Goal: Task Accomplishment & Management: Use online tool/utility

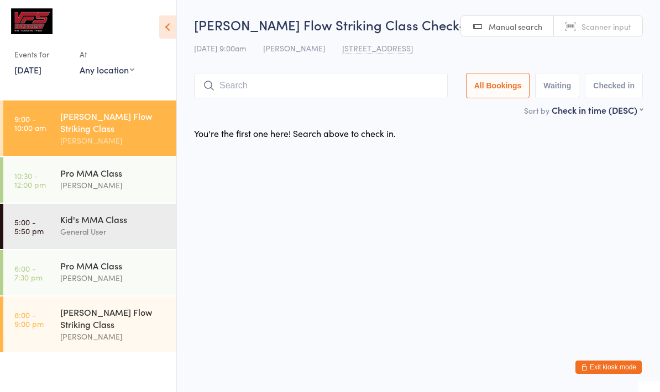
click at [161, 34] on icon at bounding box center [167, 26] width 17 height 23
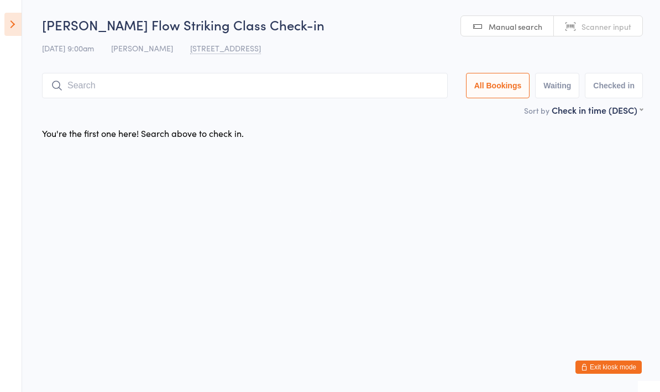
click at [250, 91] on input "search" at bounding box center [245, 85] width 406 height 25
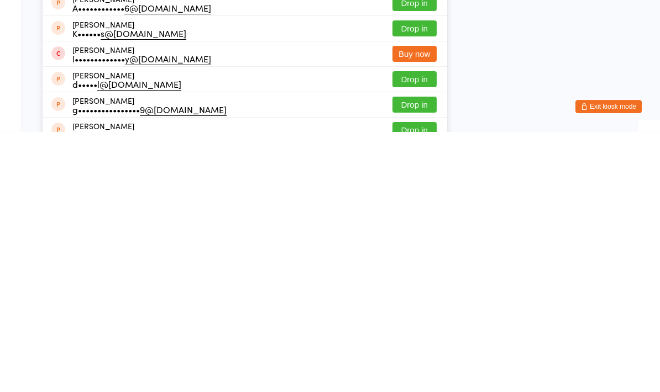
scroll to position [9, 0]
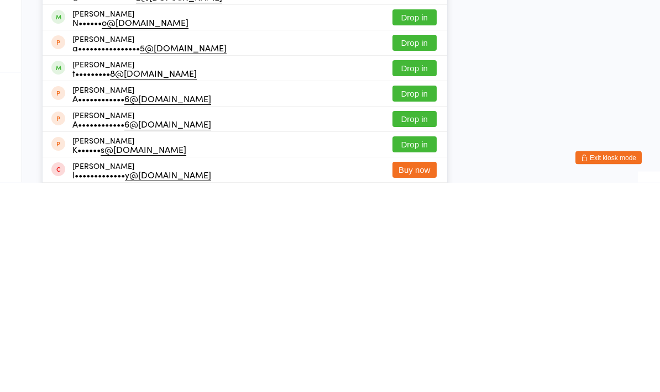
type input "[PERSON_NAME]"
click at [411, 219] on button "Drop in" at bounding box center [414, 227] width 44 height 16
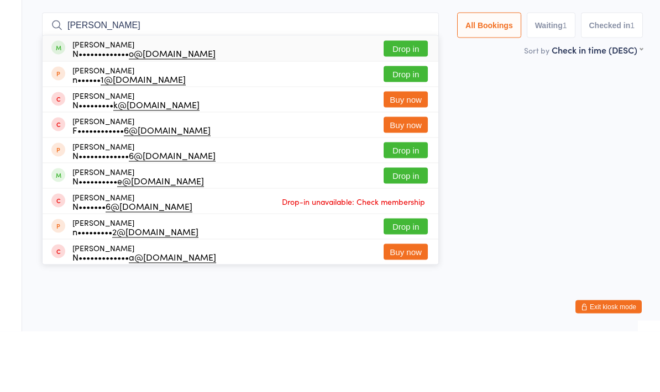
type input "[PERSON_NAME]"
click at [403, 101] on button "Drop in" at bounding box center [406, 109] width 44 height 16
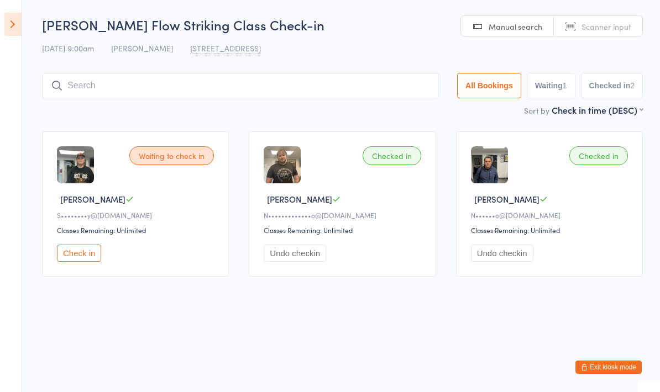
click at [74, 262] on button "Check in" at bounding box center [79, 253] width 44 height 17
click at [174, 83] on input "search" at bounding box center [242, 85] width 401 height 25
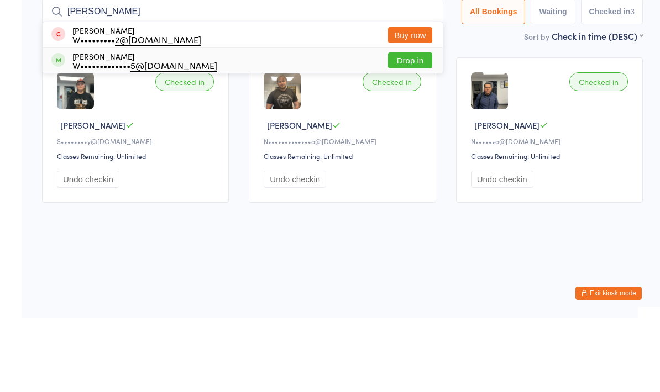
type input "[PERSON_NAME]"
click at [223, 122] on div "[PERSON_NAME] W••••••••••••• 5@[DOMAIN_NAME] Drop in" at bounding box center [243, 134] width 400 height 25
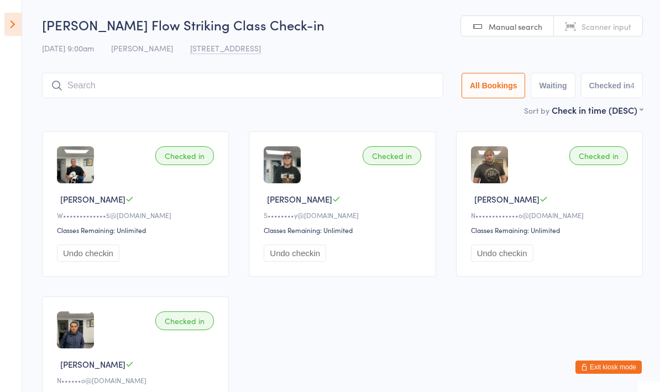
click at [397, 96] on input "search" at bounding box center [242, 85] width 401 height 25
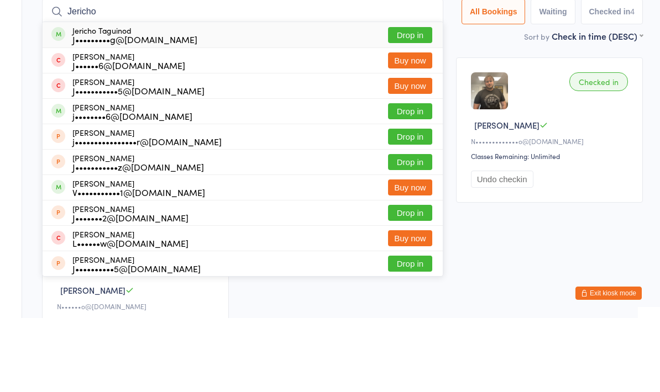
type input "Jericho"
click at [403, 101] on button "Drop in" at bounding box center [410, 109] width 44 height 16
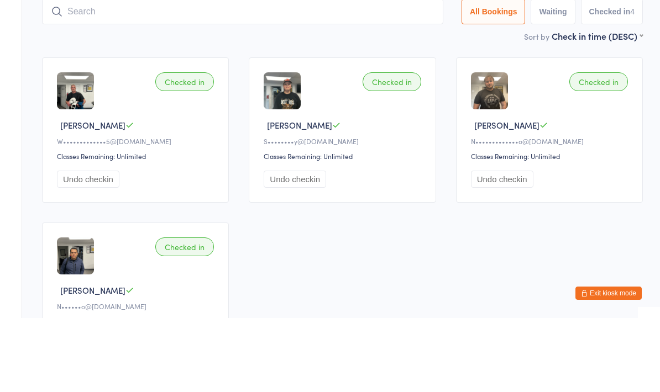
scroll to position [74, 0]
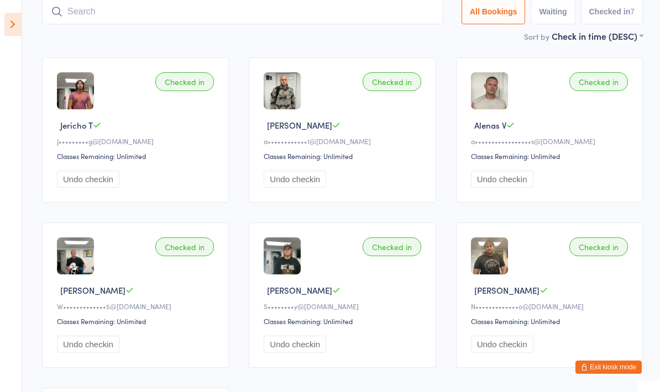
click at [240, 24] on input "search" at bounding box center [242, 11] width 401 height 25
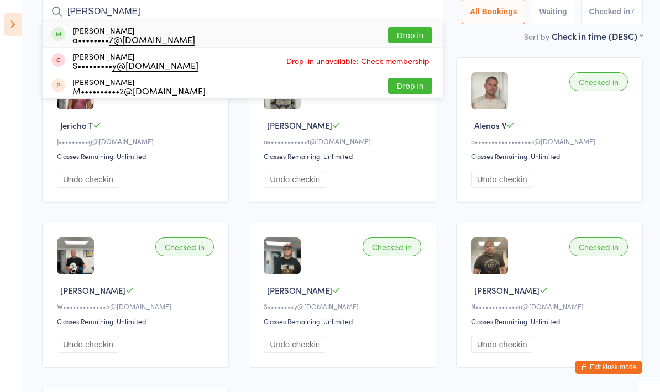
type input "[PERSON_NAME]"
click at [406, 31] on button "Drop in" at bounding box center [410, 35] width 44 height 16
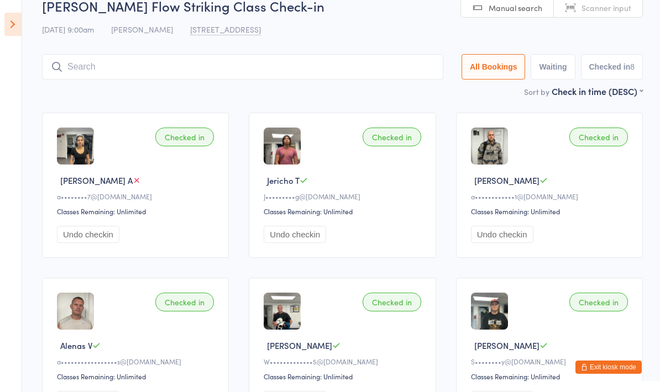
scroll to position [0, 0]
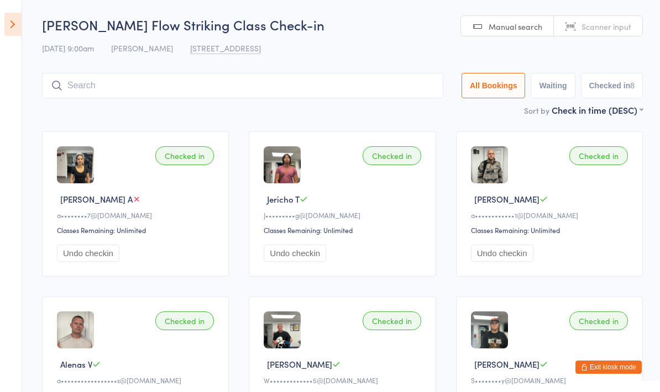
click at [19, 19] on icon at bounding box center [12, 24] width 17 height 23
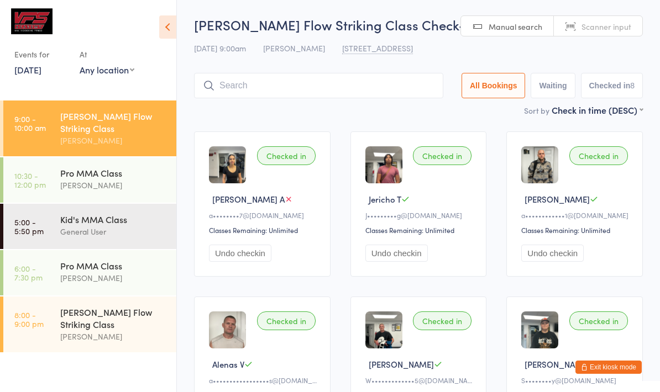
click at [111, 167] on div "Pro MMA Class" at bounding box center [113, 173] width 107 height 12
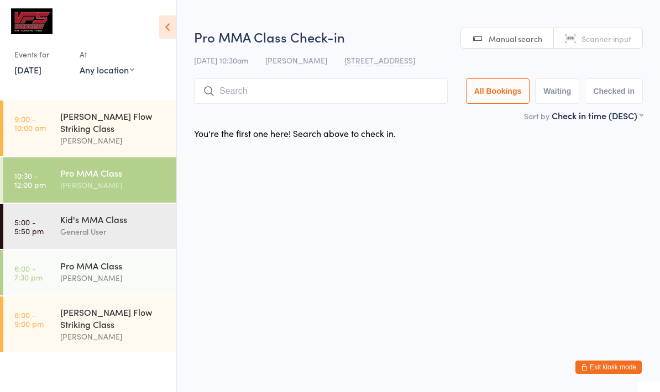
click at [171, 27] on icon at bounding box center [167, 26] width 17 height 23
